Goal: Task Accomplishment & Management: Complete application form

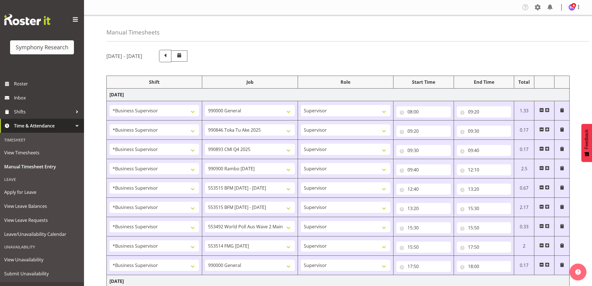
select select "1607"
select select "743"
select select "1607"
select select "9426"
select select "1607"
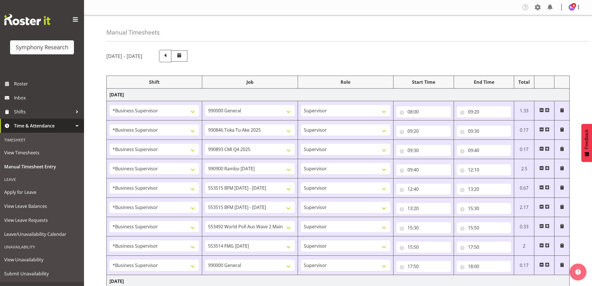
select select "10575"
select select "1607"
select select "10732"
select select "1607"
select select "10731"
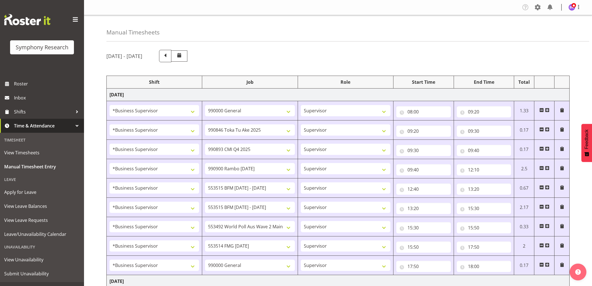
select select "1607"
select select "10731"
select select "1607"
select select "10499"
select select "1607"
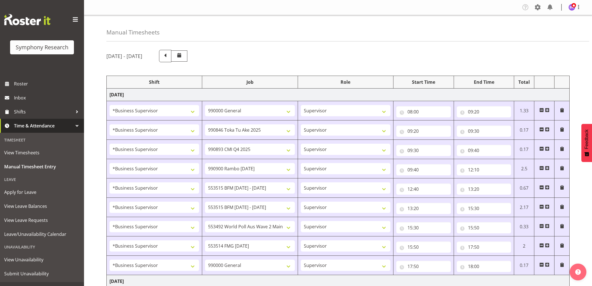
select select "10730"
select select "1607"
select select "743"
select select "1607"
select select "10527"
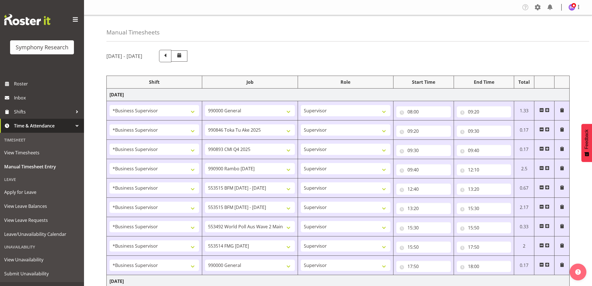
select select "8"
select select "45"
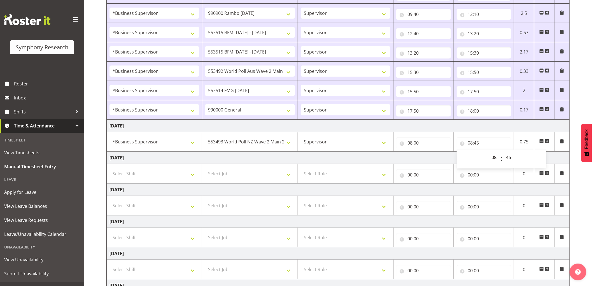
scroll to position [156, 0]
click at [547, 142] on span at bounding box center [547, 141] width 4 height 4
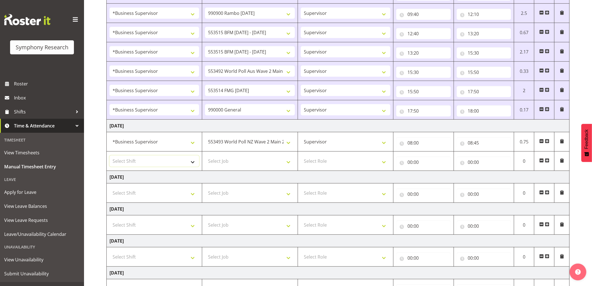
click at [157, 159] on select "Select Shift !!Weekend Residential (Roster IT Shift Label) *Business 9/10am ~ 4…" at bounding box center [155, 161] width 90 height 11
select select "1607"
click at [110, 156] on select "Select Shift !!Weekend Residential (Roster IT Shift Label) *Business 9/10am ~ 4…" at bounding box center [155, 161] width 90 height 11
drag, startPoint x: 252, startPoint y: 162, endPoint x: 250, endPoint y: 159, distance: 3.5
click at [252, 162] on select "Select Job 550060 IF Admin 553492 World Poll Aus Wave 2 Main 2025 553493 World …" at bounding box center [250, 161] width 90 height 11
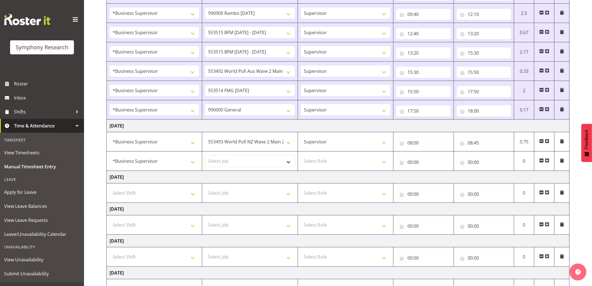
select select "9426"
click at [205, 156] on select "Select Job 550060 IF Admin 553492 World Poll Aus Wave 2 Main 2025 553493 World …" at bounding box center [250, 161] width 90 height 11
click at [320, 165] on select "Select Role Supervisor Interviewing Briefing" at bounding box center [346, 161] width 90 height 11
select select "45"
click at [301, 156] on select "Select Role Supervisor Interviewing Briefing" at bounding box center [346, 161] width 90 height 11
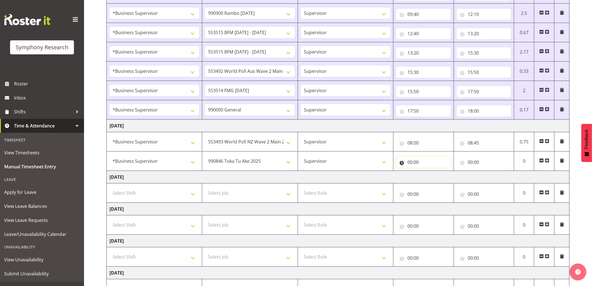
click at [410, 163] on input "00:00" at bounding box center [424, 162] width 55 height 11
click at [434, 180] on select "00 01 02 03 04 05 06 07 08 09 10 11 12 13 14 15 16 17 18 19 20 21 22 23" at bounding box center [434, 176] width 13 height 11
select select "8"
click at [428, 172] on select "00 01 02 03 04 05 06 07 08 09 10 11 12 13 14 15 16 17 18 19 20 21 22 23" at bounding box center [434, 176] width 13 height 11
type input "08:00"
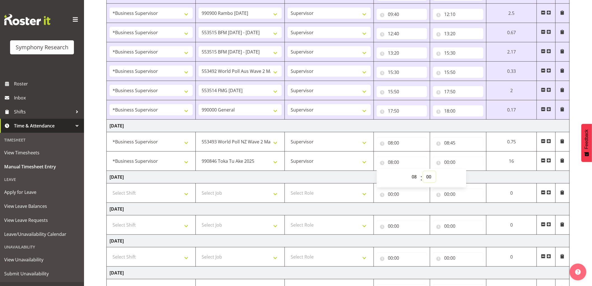
click at [431, 175] on select "00 01 02 03 04 05 06 07 08 09 10 11 12 13 14 15 16 17 18 19 20 21 22 23 24 25 2…" at bounding box center [429, 176] width 13 height 11
select select "45"
click at [423, 172] on select "00 01 02 03 04 05 06 07 08 09 10 11 12 13 14 15 16 17 18 19 20 21 22 23 24 25 2…" at bounding box center [429, 176] width 13 height 11
type input "08:45"
click at [448, 161] on input "00:00" at bounding box center [458, 162] width 50 height 11
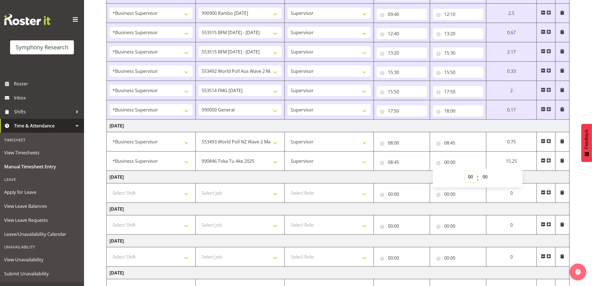
click at [469, 177] on select "00 01 02 03 04 05 06 07 08 09 10 11 12 13 14 15 16 17 18 19 20 21 22 23" at bounding box center [471, 176] width 13 height 11
select select "8"
click at [465, 172] on select "00 01 02 03 04 05 06 07 08 09 10 11 12 13 14 15 16 17 18 19 20 21 22 23" at bounding box center [471, 176] width 13 height 11
type input "08:00"
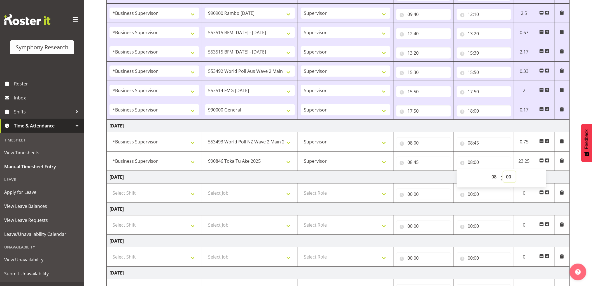
click at [508, 177] on select "00 01 02 03 04 05 06 07 08 09 10 11 12 13 14 15 16 17 18 19 20 21 22 23 24 25 2…" at bounding box center [510, 176] width 13 height 11
select select "50"
click at [504, 172] on select "00 01 02 03 04 05 06 07 08 09 10 11 12 13 14 15 16 17 18 19 20 21 22 23 24 25 2…" at bounding box center [510, 176] width 13 height 11
type input "08:50"
click at [548, 160] on span at bounding box center [547, 160] width 4 height 4
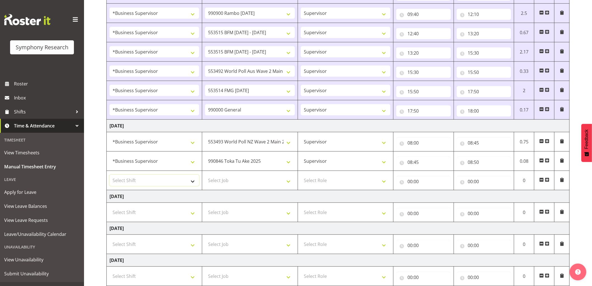
click at [166, 179] on select "Select Shift !!Weekend Residential (Roster IT Shift Label) *Business 9/10am ~ 4…" at bounding box center [155, 180] width 90 height 11
select select "1607"
click at [110, 175] on select "Select Shift !!Weekend Residential (Roster IT Shift Label) *Business 9/10am ~ 4…" at bounding box center [155, 180] width 90 height 11
click at [236, 180] on select "Select Job 550060 IF Admin 553492 World Poll Aus Wave 2 Main 2025 553493 World …" at bounding box center [250, 180] width 90 height 11
select select "10575"
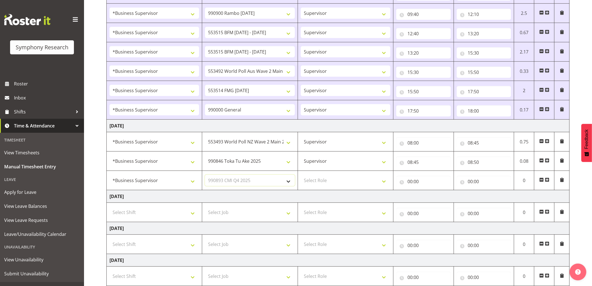
click at [205, 175] on select "Select Job 550060 IF Admin 553492 World Poll Aus Wave 2 Main 2025 553493 World …" at bounding box center [250, 180] width 90 height 11
click at [332, 183] on select "Select Role Supervisor Interviewing Briefing" at bounding box center [346, 180] width 90 height 11
select select "45"
click at [301, 175] on select "Select Role Supervisor Interviewing Briefing" at bounding box center [346, 180] width 90 height 11
click at [409, 180] on input "00:00" at bounding box center [424, 181] width 55 height 11
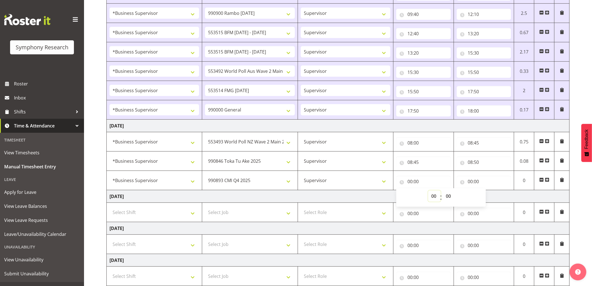
click at [435, 197] on select "00 01 02 03 04 05 06 07 08 09 10 11 12 13 14 15 16 17 18 19 20 21 22 23" at bounding box center [434, 196] width 13 height 11
select select "8"
click at [428, 191] on select "00 01 02 03 04 05 06 07 08 09 10 11 12 13 14 15 16 17 18 19 20 21 22 23" at bounding box center [434, 196] width 13 height 11
type input "08:00"
click at [447, 196] on select "00 01 02 03 04 05 06 07 08 09 10 11 12 13 14 15 16 17 18 19 20 21 22 23 24 25 2…" at bounding box center [449, 196] width 13 height 11
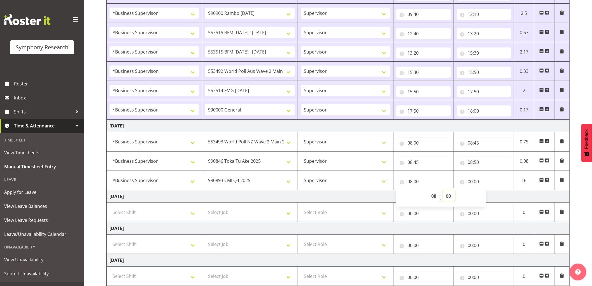
select select "50"
click at [443, 191] on select "00 01 02 03 04 05 06 07 08 09 10 11 12 13 14 15 16 17 18 19 20 21 22 23 24 25 2…" at bounding box center [449, 196] width 13 height 11
type input "08:50"
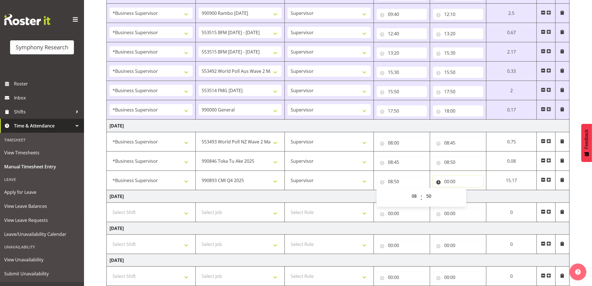
click at [446, 180] on input "00:00" at bounding box center [458, 181] width 50 height 11
click at [468, 196] on select "00 01 02 03 04 05 06 07 08 09 10 11 12 13 14 15 16 17 18 19 20 21 22 23" at bounding box center [471, 196] width 13 height 11
select select "9"
click at [465, 191] on select "00 01 02 03 04 05 06 07 08 09 10 11 12 13 14 15 16 17 18 19 20 21 22 23" at bounding box center [471, 196] width 13 height 11
type input "09:00"
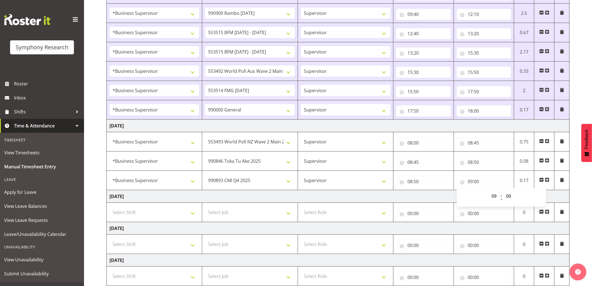
click at [550, 180] on span at bounding box center [547, 180] width 4 height 4
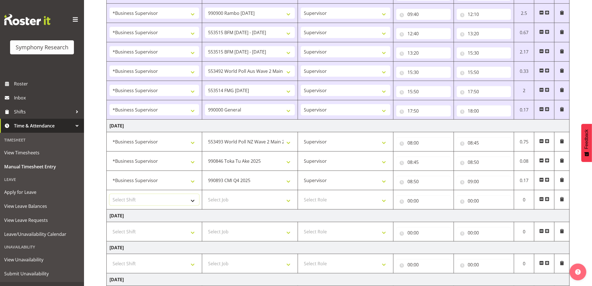
drag, startPoint x: 131, startPoint y: 205, endPoint x: 142, endPoint y: 202, distance: 11.6
click at [131, 205] on select "Select Shift !!Weekend Residential (Roster IT Shift Label) *Business 9/10am ~ 4…" at bounding box center [155, 199] width 90 height 11
select select "1607"
click at [110, 194] on select "Select Shift !!Weekend Residential (Roster IT Shift Label) *Business 9/10am ~ 4…" at bounding box center [155, 199] width 90 height 11
click at [253, 200] on select "Select Job 550060 IF Admin 553492 World Poll Aus Wave 2 Main 2025 553493 World …" at bounding box center [250, 199] width 90 height 11
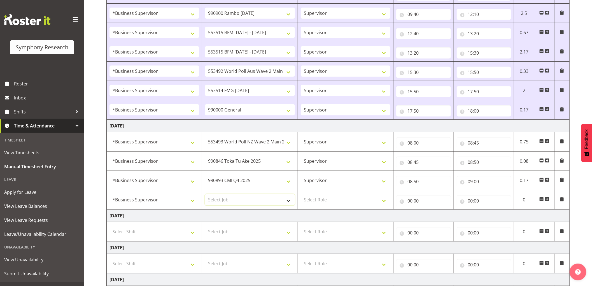
select select "10732"
click at [205, 194] on select "Select Job 550060 IF Admin 553492 World Poll Aus Wave 2 Main 2025 553493 World …" at bounding box center [250, 199] width 90 height 11
click at [326, 202] on select "Select Role Supervisor Interviewing Briefing" at bounding box center [346, 199] width 90 height 11
select select "45"
click at [301, 194] on select "Select Role Supervisor Interviewing Briefing" at bounding box center [346, 199] width 90 height 11
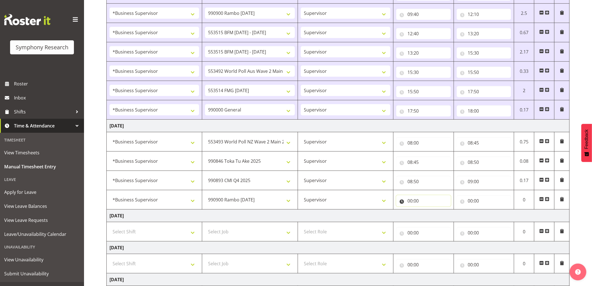
click at [411, 199] on input "00:00" at bounding box center [424, 200] width 55 height 11
click at [432, 214] on select "00 01 02 03 04 05 06 07 08 09 10 11 12 13 14 15 16 17 18 19 20 21 22 23" at bounding box center [434, 215] width 13 height 11
select select "9"
click at [428, 210] on select "00 01 02 03 04 05 06 07 08 09 10 11 12 13 14 15 16 17 18 19 20 21 22 23" at bounding box center [434, 215] width 13 height 11
type input "09:00"
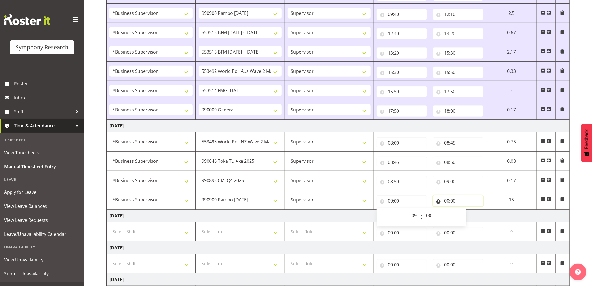
click at [446, 198] on input "00:00" at bounding box center [458, 200] width 50 height 11
click at [468, 214] on select "00 01 02 03 04 05 06 07 08 09 10 11 12 13 14 15 16 17 18 19 20 21 22 23" at bounding box center [471, 215] width 13 height 11
select select "12"
click at [465, 210] on select "00 01 02 03 04 05 06 07 08 09 10 11 12 13 14 15 16 17 18 19 20 21 22 23" at bounding box center [471, 215] width 13 height 11
type input "12:00"
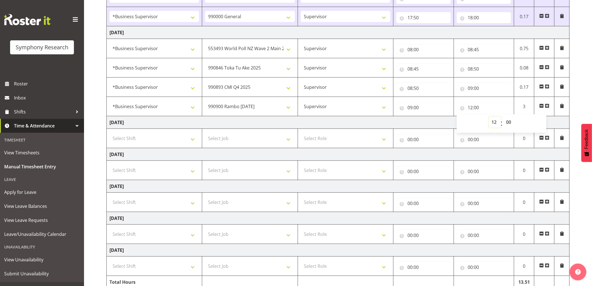
scroll to position [276, 0]
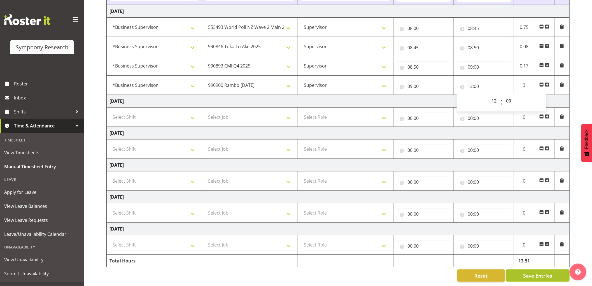
click at [522, 273] on button "Save Entries" at bounding box center [538, 276] width 64 height 12
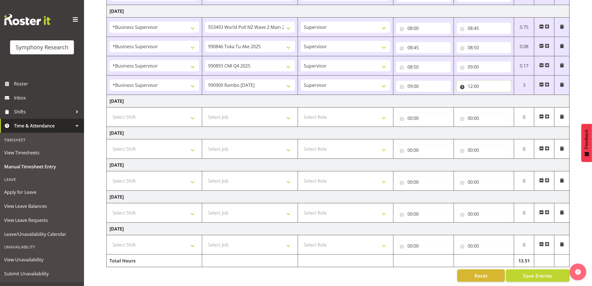
click at [471, 81] on input "12:00" at bounding box center [484, 86] width 55 height 11
click at [494, 96] on select "00 01 02 03 04 05 06 07 08 09 10 11 12 13 14 15 16 17 18 19 20 21 22 23" at bounding box center [495, 100] width 13 height 11
select select "14"
click at [489, 95] on select "00 01 02 03 04 05 06 07 08 09 10 11 12 13 14 15 16 17 18 19 20 21 22 23" at bounding box center [495, 100] width 13 height 11
type input "14:00"
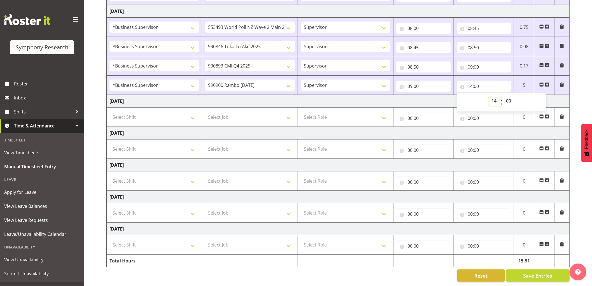
click at [494, 96] on select "00 01 02 03 04 05 06 07 08 09 10 11 12 13 14 15 16 17 18 19 20 21 22 23" at bounding box center [495, 100] width 13 height 11
select select "11"
click at [489, 95] on select "00 01 02 03 04 05 06 07 08 09 10 11 12 13 14 15 16 17 18 19 20 21 22 23" at bounding box center [495, 100] width 13 height 11
type input "11:00"
click at [511, 96] on select "00 01 02 03 04 05 06 07 08 09 10 11 12 13 14 15 16 17 18 19 20 21 22 23 24 25 2…" at bounding box center [510, 100] width 13 height 11
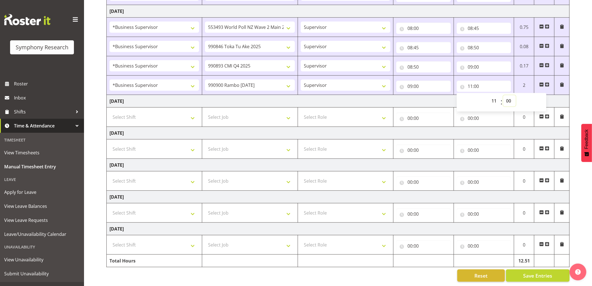
select select "30"
click at [504, 95] on select "00 01 02 03 04 05 06 07 08 09 10 11 12 13 14 15 16 17 18 19 20 21 22 23 24 25 2…" at bounding box center [510, 100] width 13 height 11
type input "11:30"
click at [549, 82] on span at bounding box center [547, 84] width 4 height 4
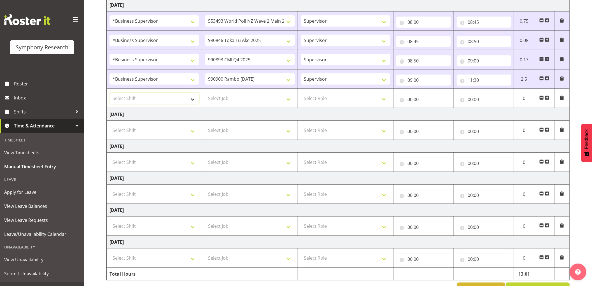
drag, startPoint x: 157, startPoint y: 96, endPoint x: 156, endPoint y: 99, distance: 3.7
click at [157, 96] on select "Select Shift !!Weekend Residential (Roster IT Shift Label) *Business 9/10am ~ 4…" at bounding box center [155, 98] width 90 height 11
select select "1607"
click at [110, 93] on select "Select Shift !!Weekend Residential (Roster IT Shift Label) *Business 9/10am ~ 4…" at bounding box center [155, 98] width 90 height 11
